Goal: Information Seeking & Learning: Learn about a topic

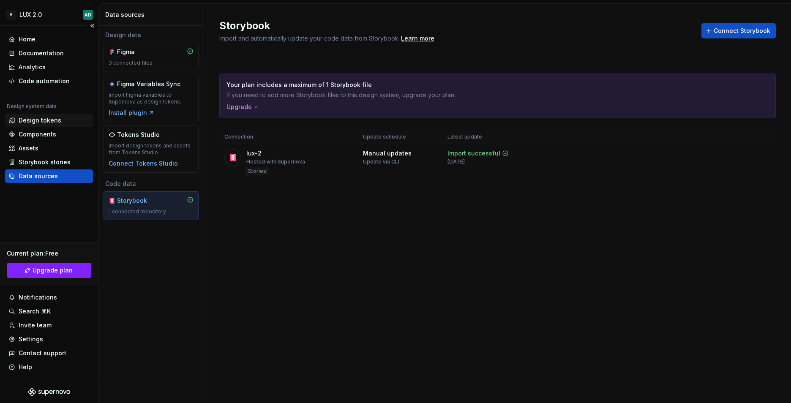
click at [44, 122] on div "Design tokens" at bounding box center [40, 120] width 43 height 8
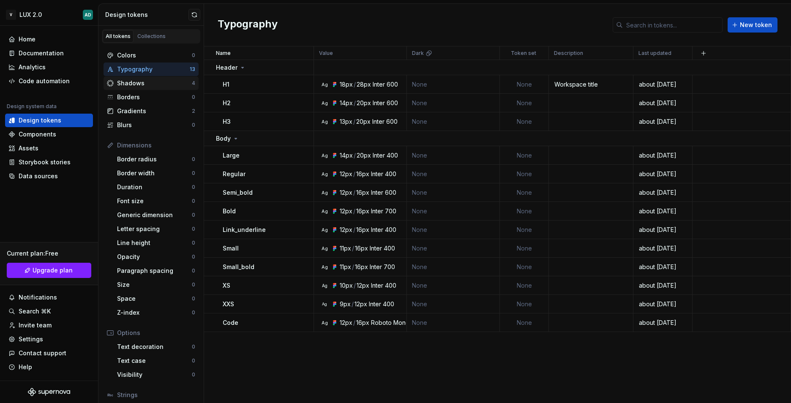
click at [150, 83] on div "Shadows" at bounding box center [154, 83] width 75 height 8
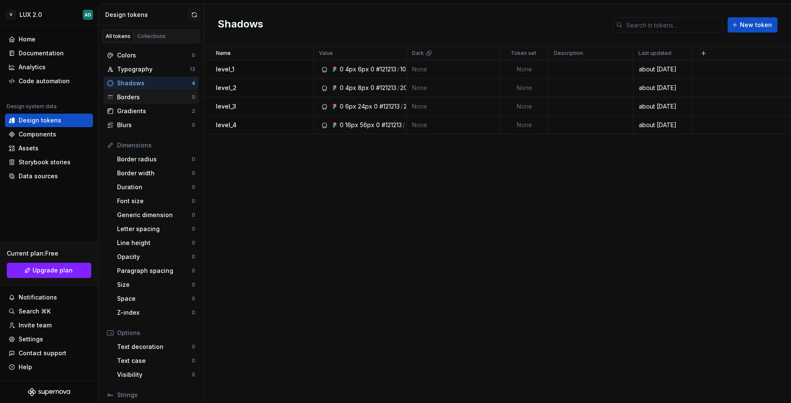
click at [145, 99] on div "Borders" at bounding box center [154, 97] width 75 height 8
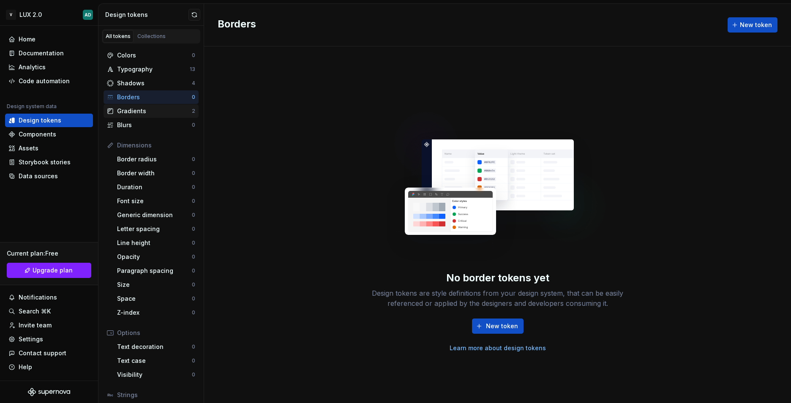
click at [149, 110] on div "Gradients" at bounding box center [154, 111] width 75 height 8
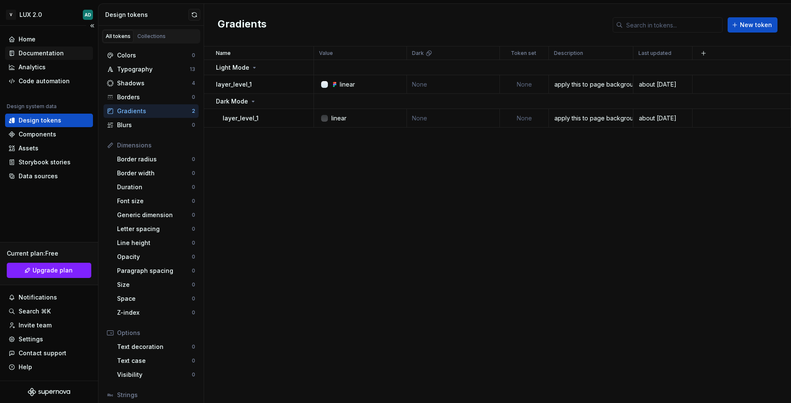
click at [54, 53] on div "Documentation" at bounding box center [41, 53] width 45 height 8
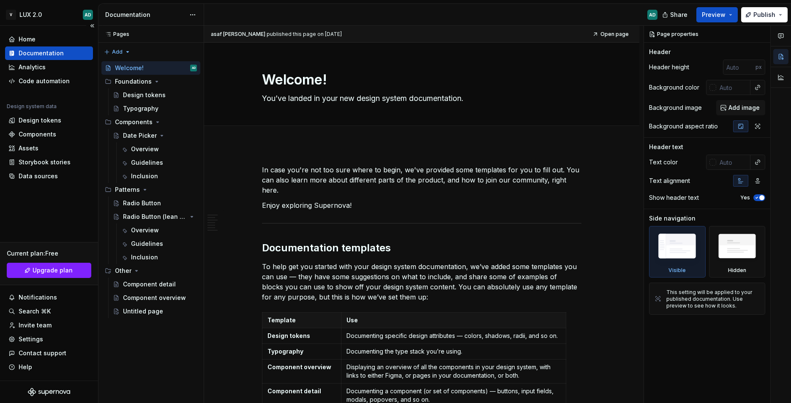
type textarea "*"
click at [52, 165] on div "Storybook stories" at bounding box center [45, 162] width 52 height 8
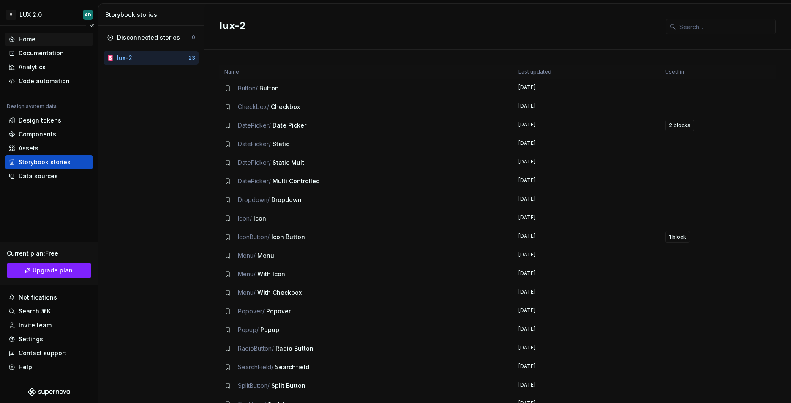
click at [41, 41] on div "Home" at bounding box center [48, 39] width 81 height 8
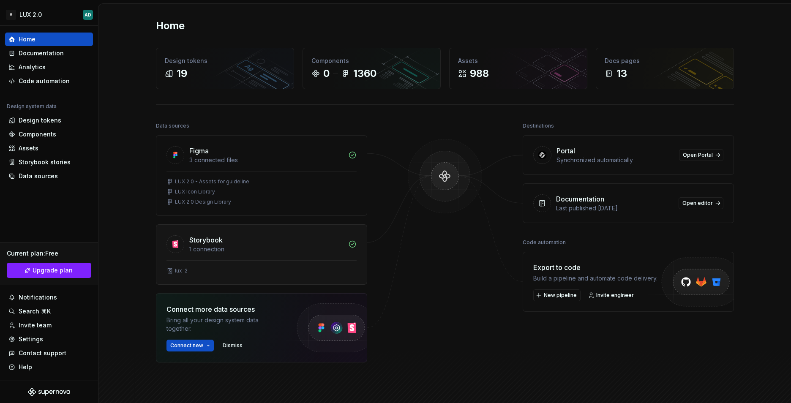
click at [213, 250] on div "1 connection" at bounding box center [266, 249] width 154 height 8
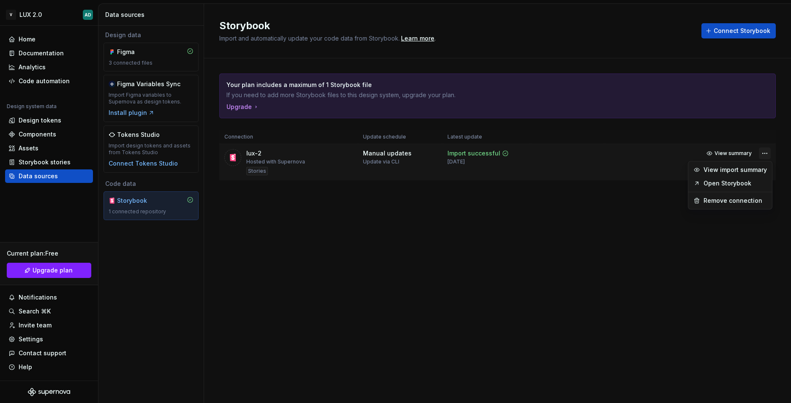
click at [762, 152] on html "V LUX 2.0 AD Home Documentation Analytics Code automation Design system data De…" at bounding box center [395, 201] width 791 height 403
click at [744, 182] on link "Open Storybook" at bounding box center [735, 183] width 63 height 8
drag, startPoint x: 50, startPoint y: 251, endPoint x: 61, endPoint y: 253, distance: 10.7
click at [61, 253] on div "Current plan : Free" at bounding box center [49, 253] width 85 height 8
